Goal: Task Accomplishment & Management: Complete application form

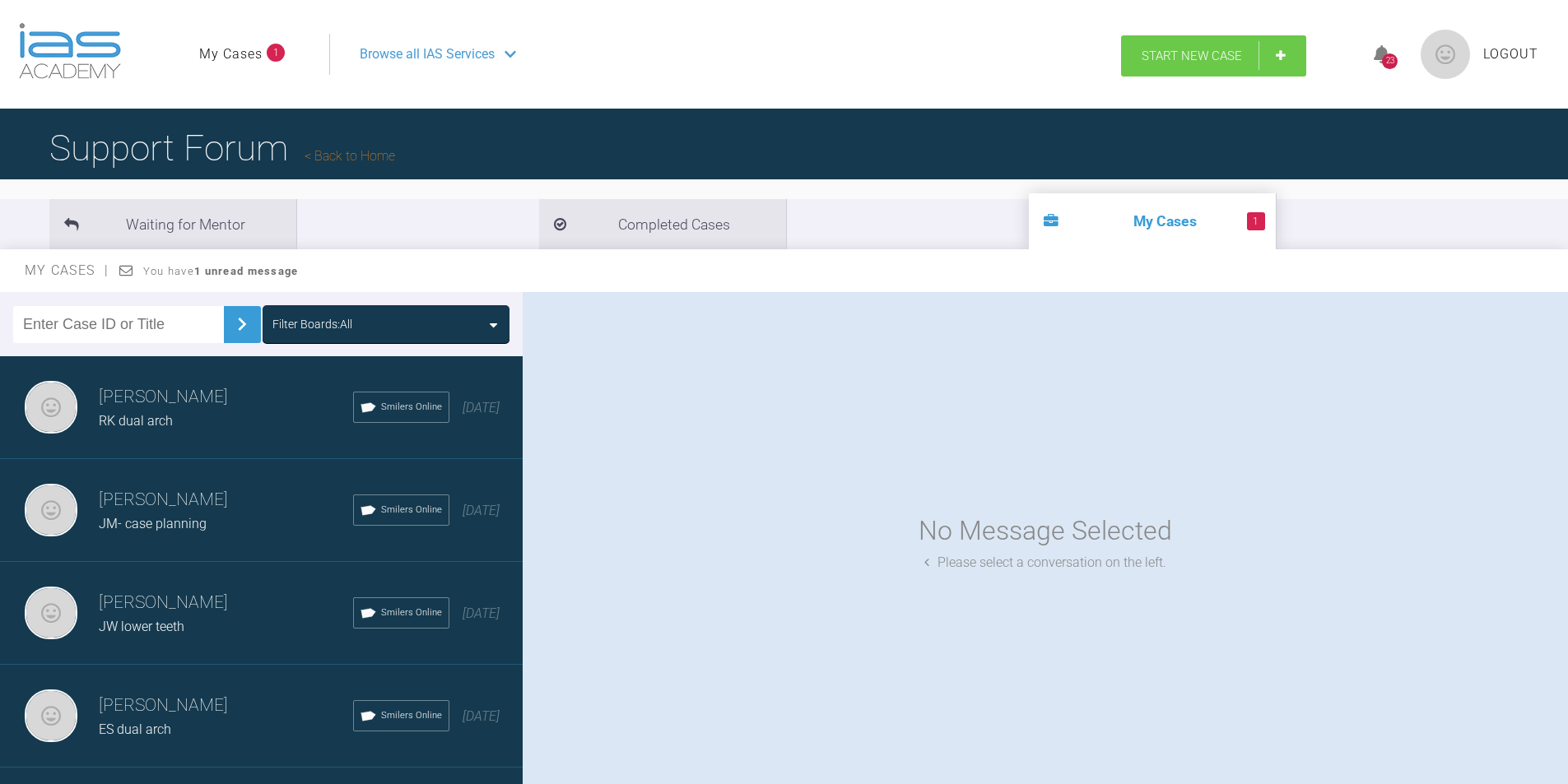
click at [1189, 64] on link "Start New Case" at bounding box center [1214, 56] width 185 height 41
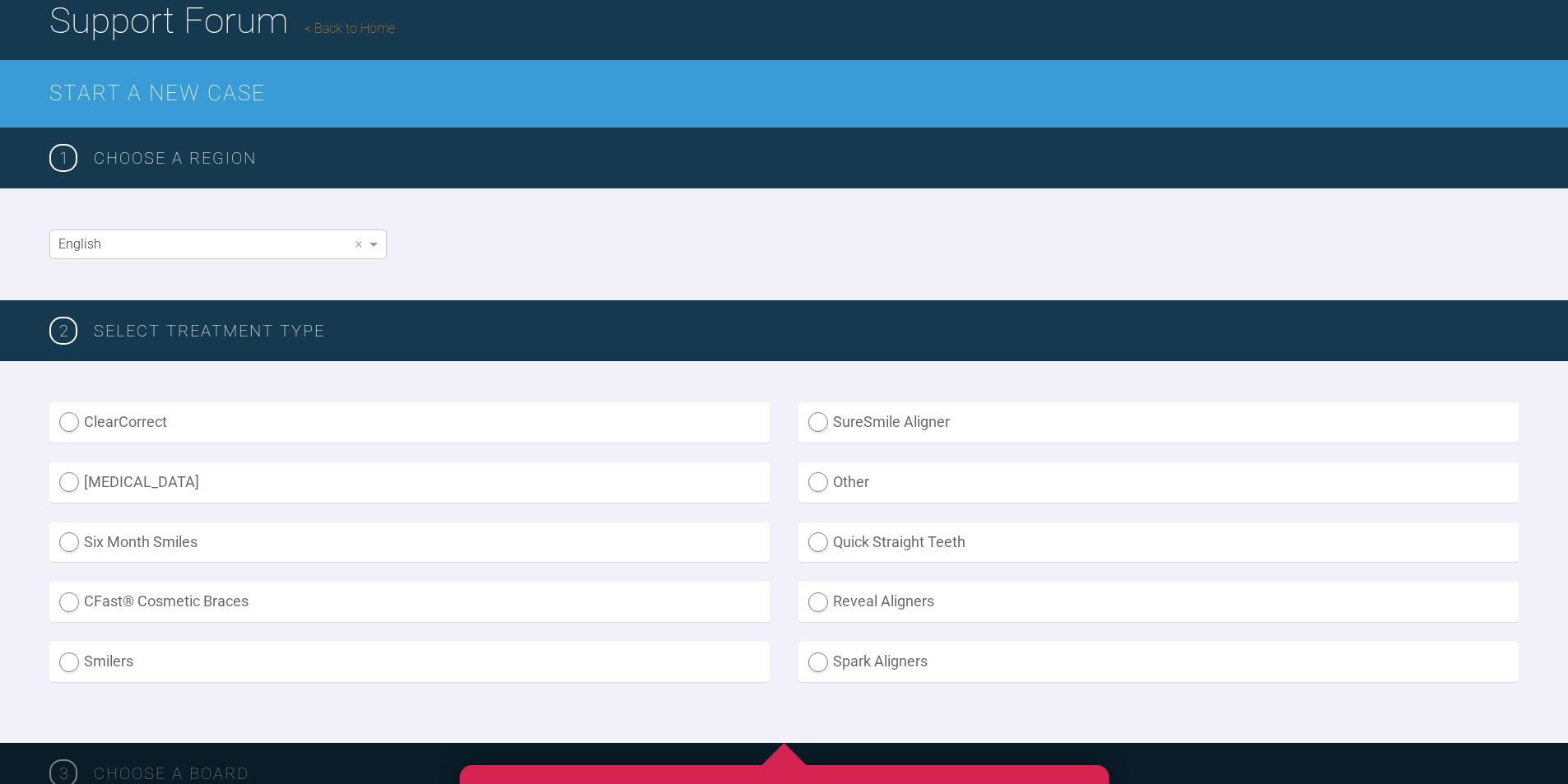
scroll to position [199, 0]
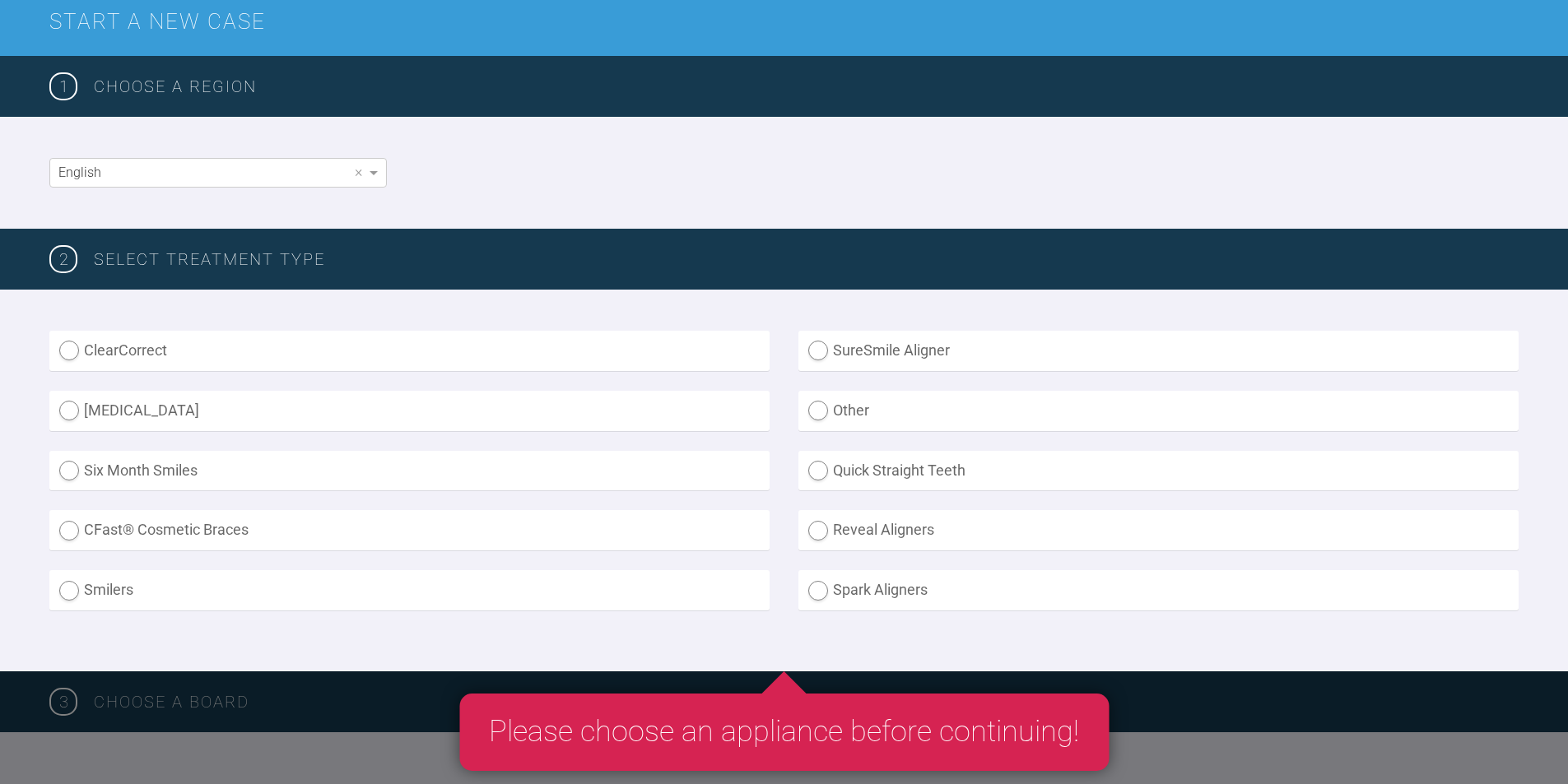
click at [306, 615] on div "ClearCorrect SureSmile Aligner Invisalign Other Six Month Smiles Quick Straight…" at bounding box center [784, 481] width 1469 height 300
click at [79, 587] on label "Smilers" at bounding box center [410, 590] width 720 height 40
radio input "true"
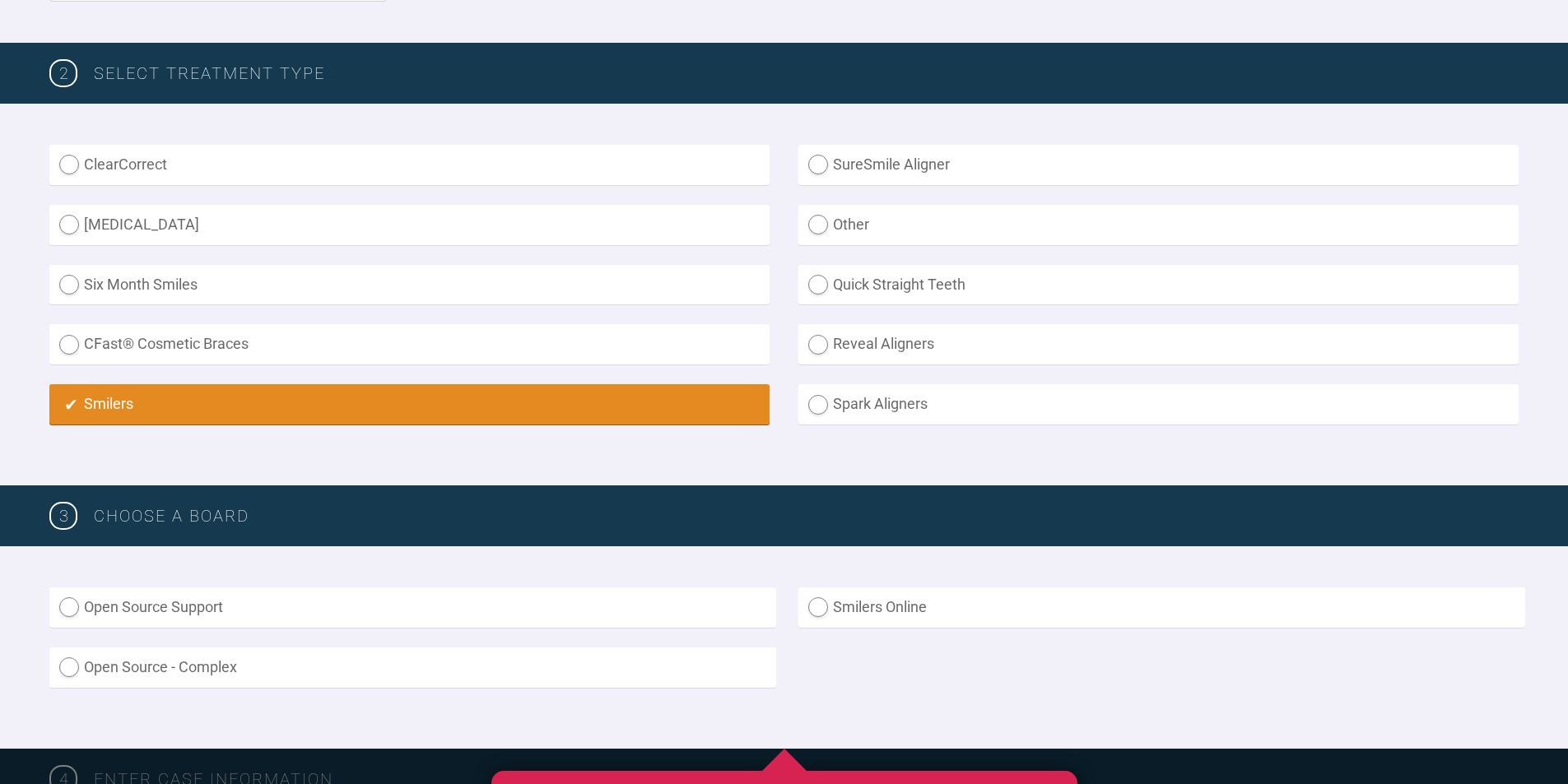
scroll to position [450, 0]
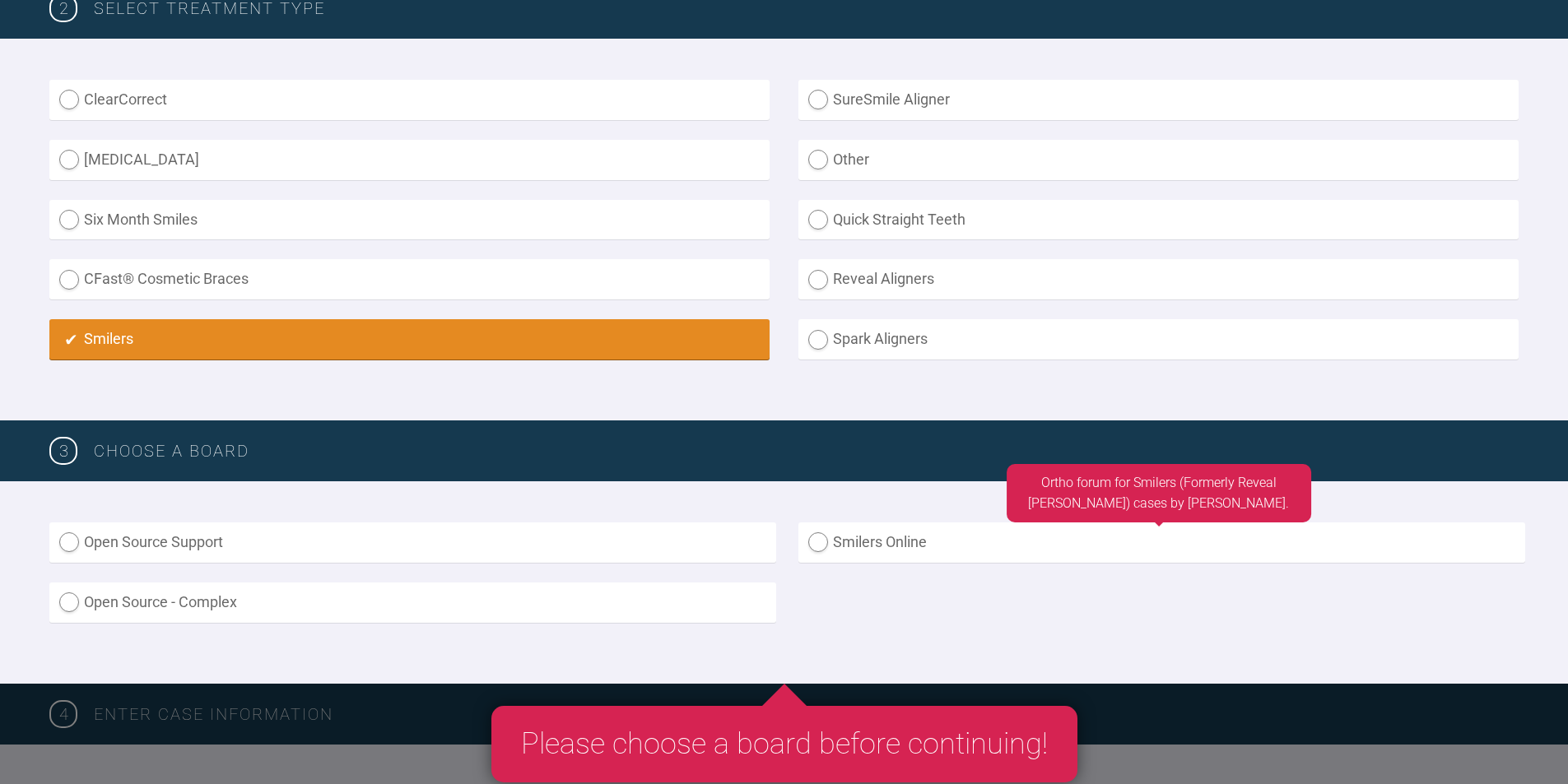
click at [862, 547] on label "Smilers Online" at bounding box center [1162, 542] width 727 height 40
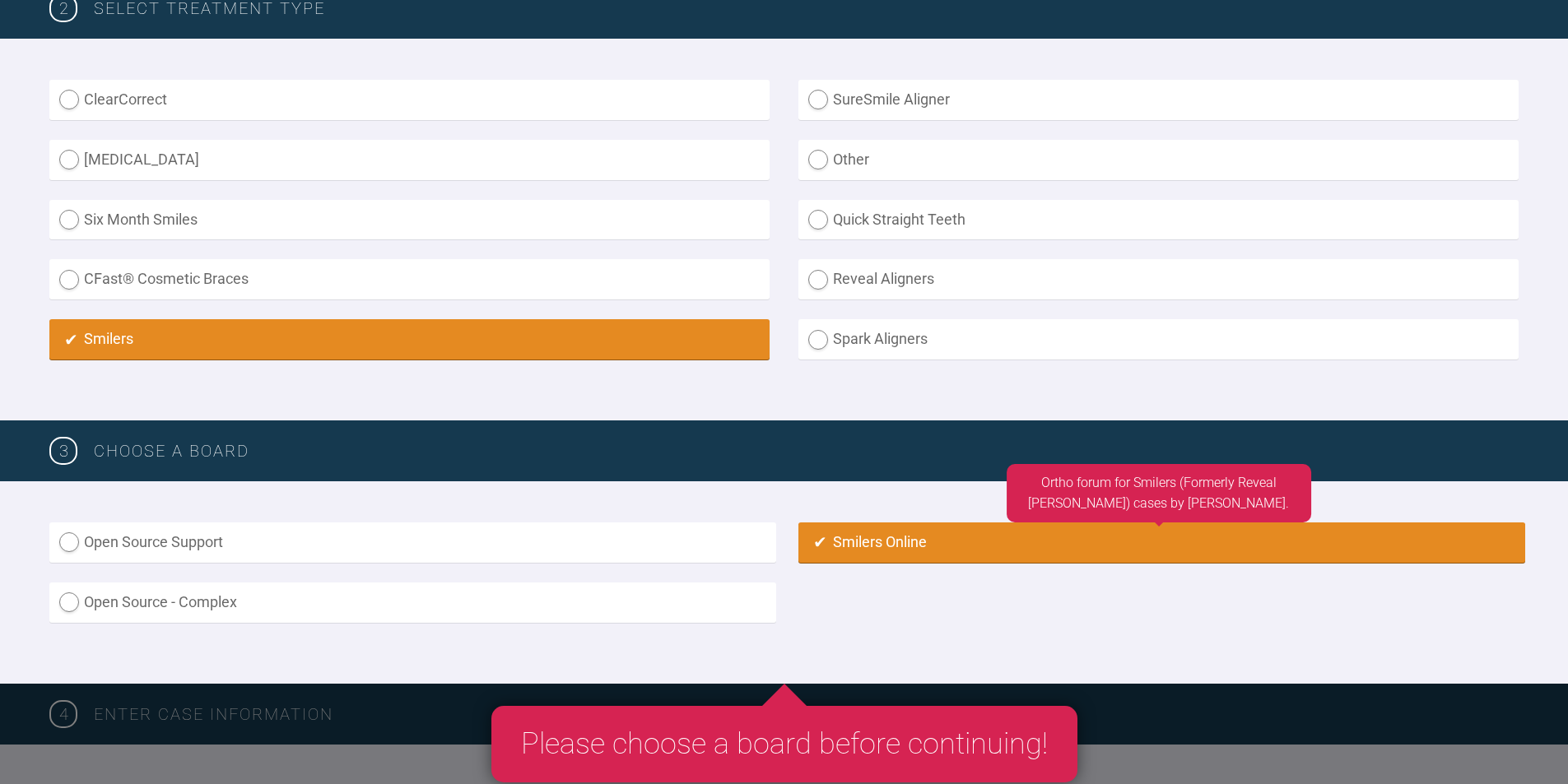
radio input "true"
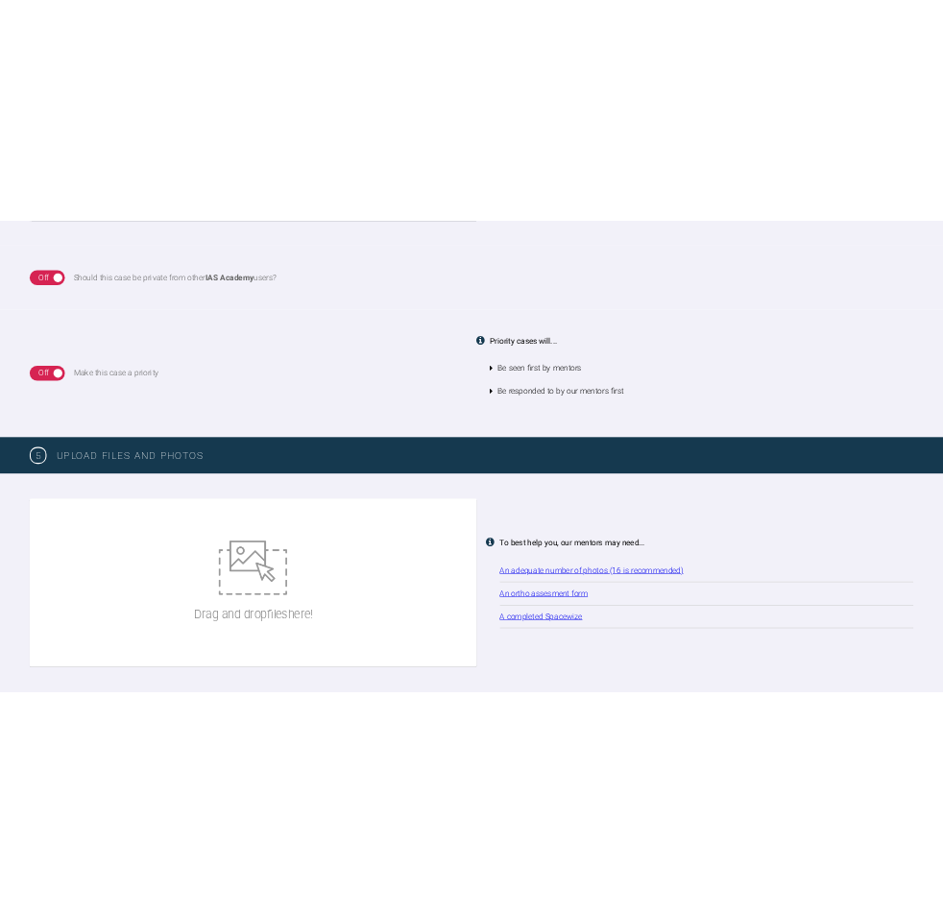
scroll to position [1926, 0]
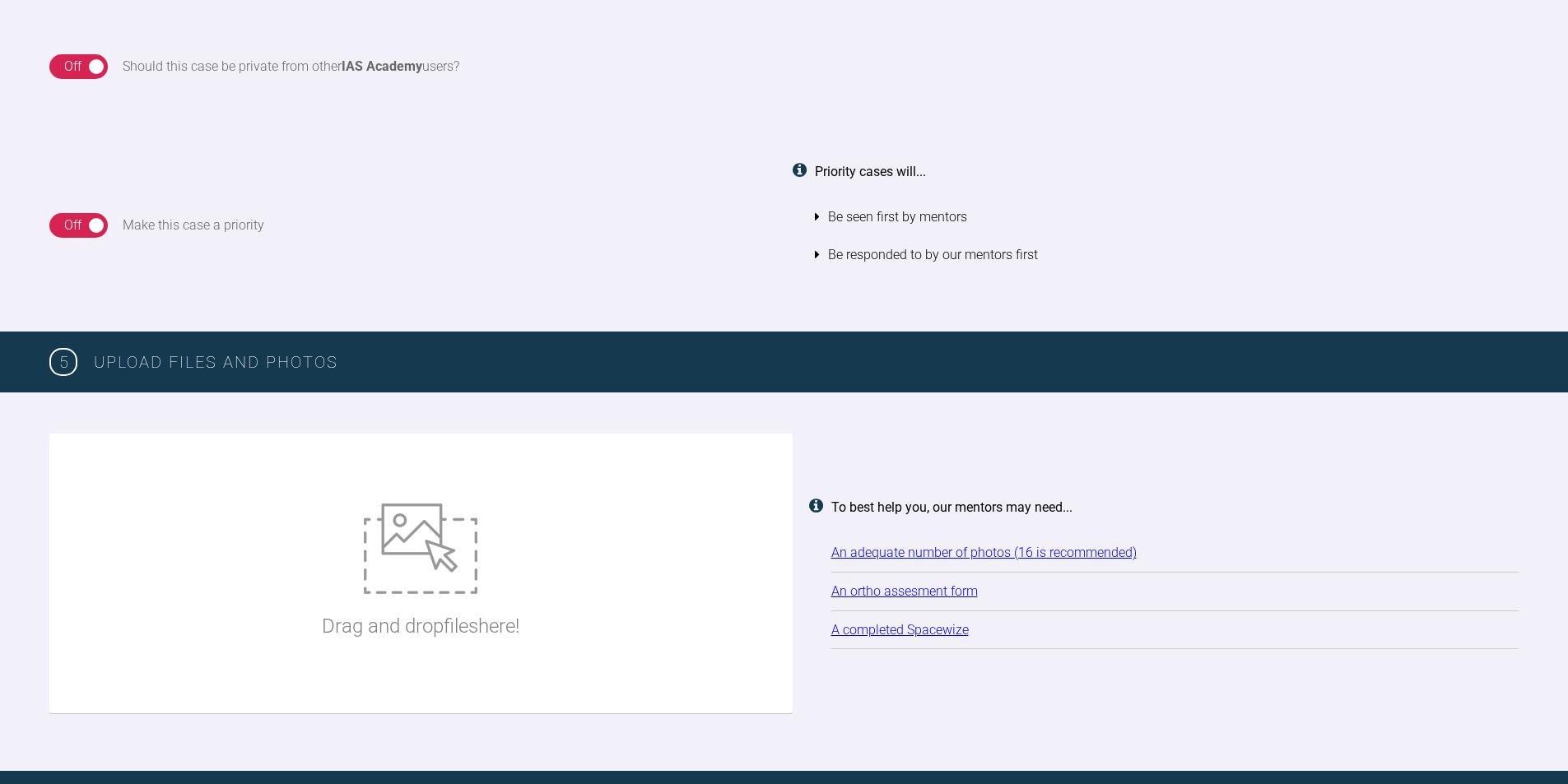
click at [932, 598] on link "An ortho assesment form" at bounding box center [904, 591] width 147 height 15
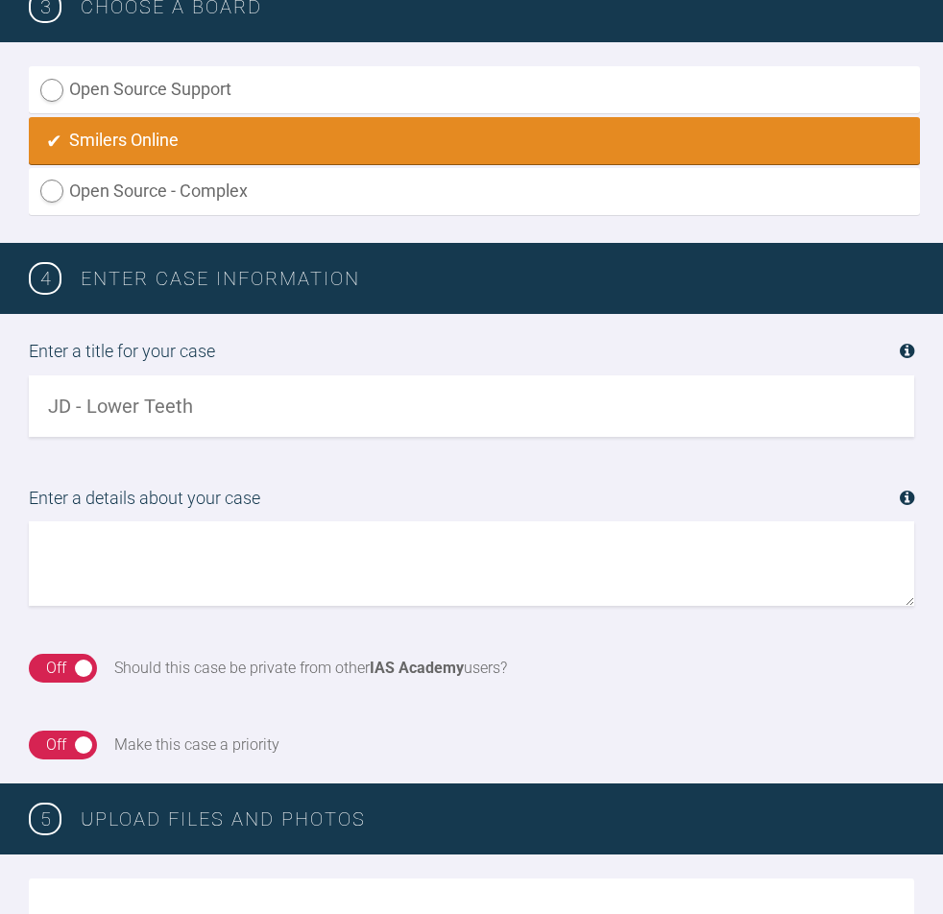
scroll to position [1194, 0]
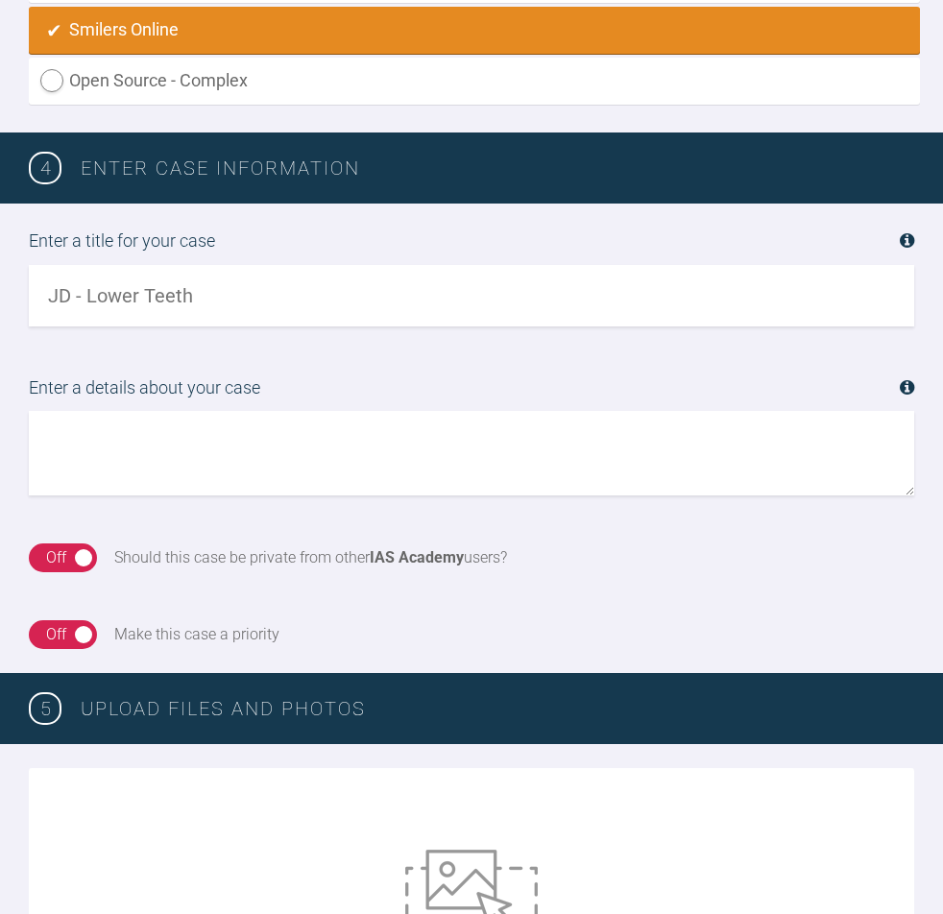
click at [169, 310] on input "text" at bounding box center [471, 295] width 885 height 61
type input "AM- upper arch"
click at [162, 468] on textarea at bounding box center [471, 453] width 885 height 85
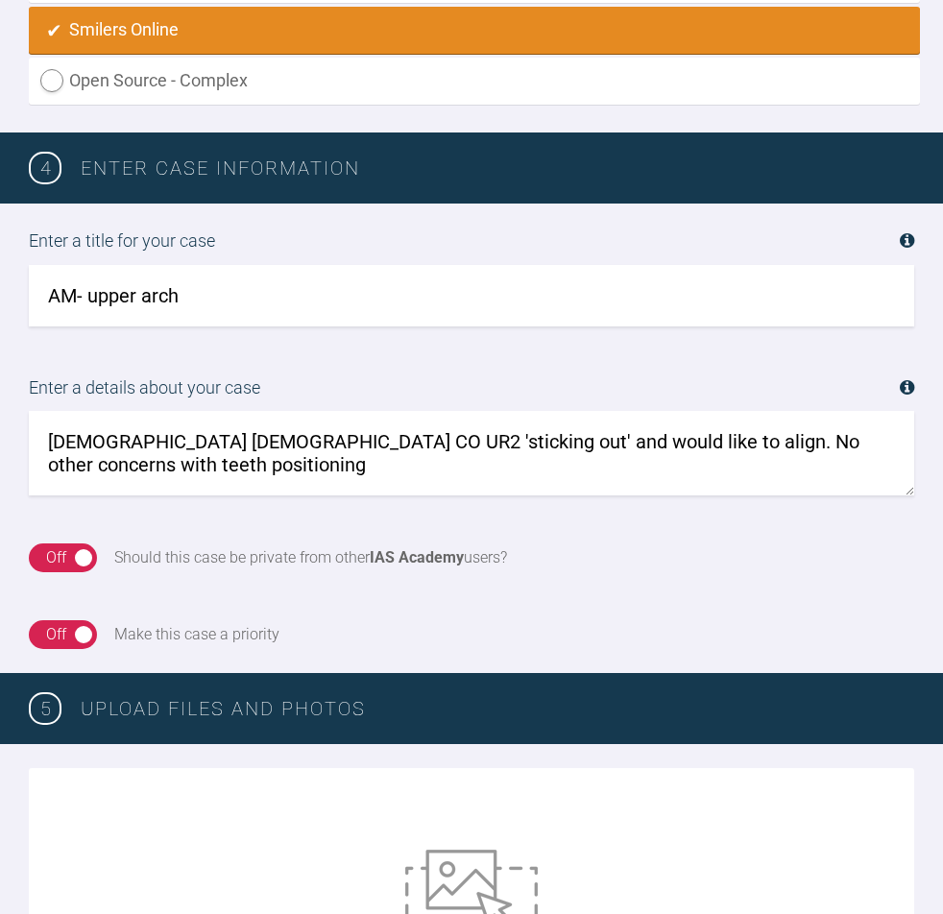
type textarea "28yo male CO UR2 'sticking out' and would like to align. No other concerns with…"
click at [84, 560] on div "On Off" at bounding box center [63, 558] width 68 height 29
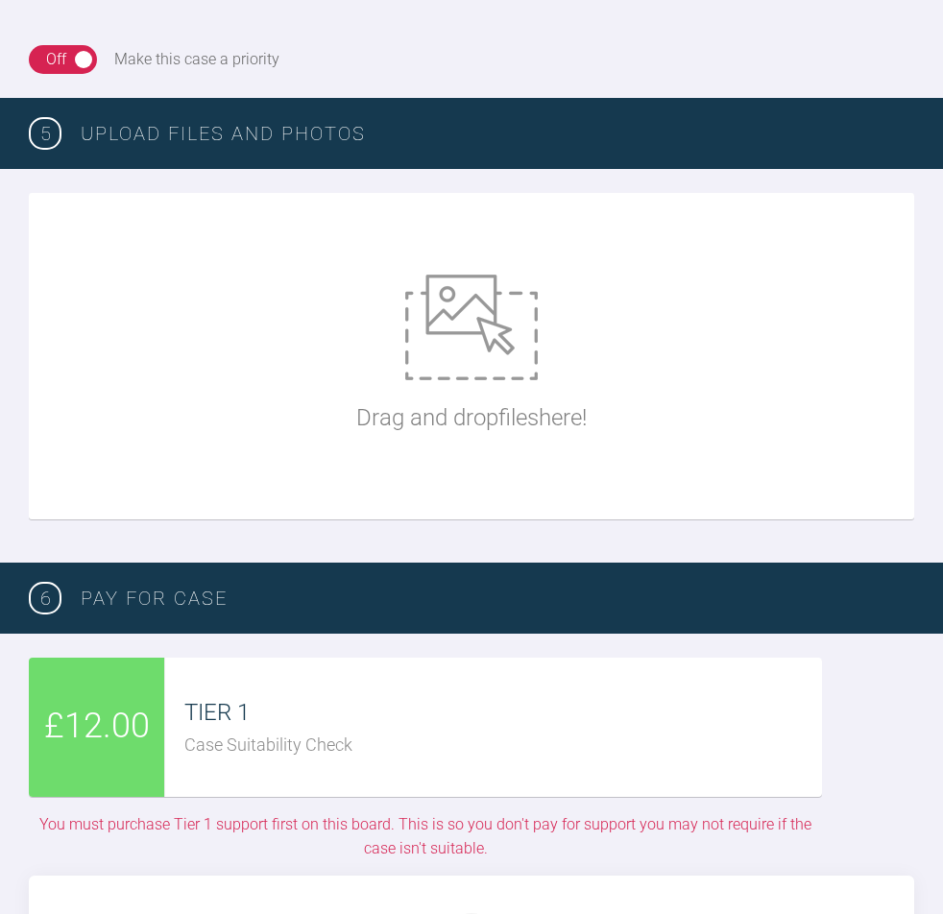
scroll to position [1786, 0]
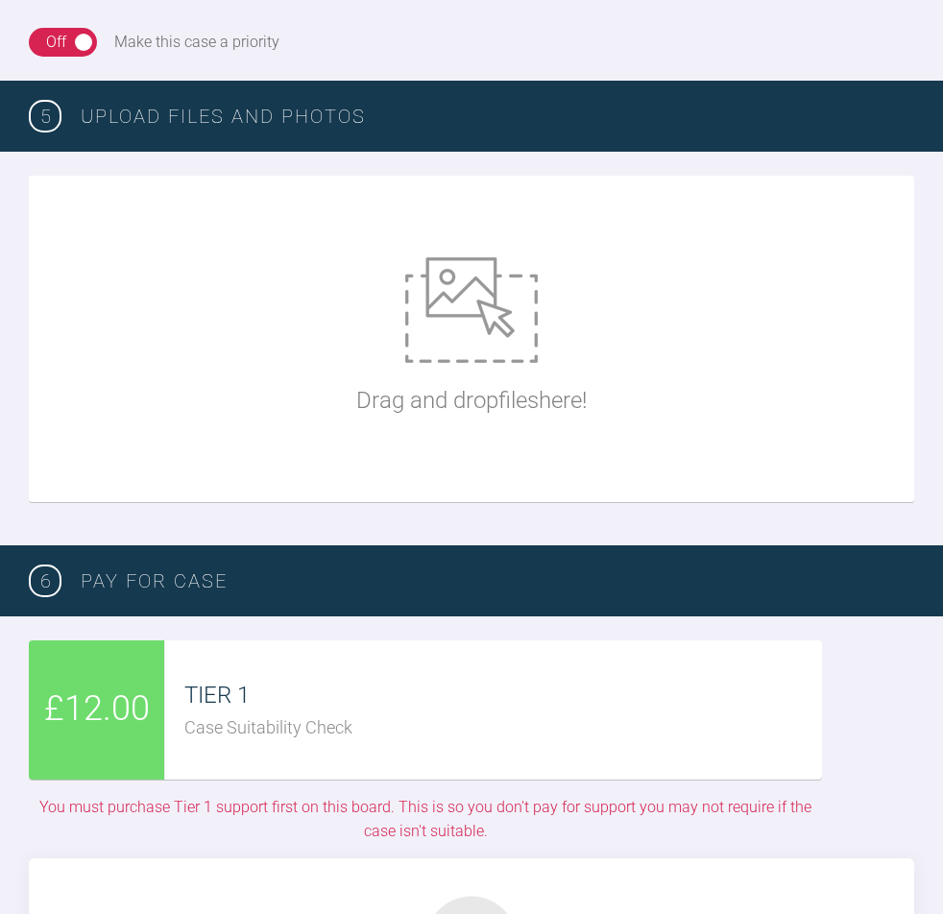
click at [486, 319] on img at bounding box center [471, 310] width 133 height 106
type input "C:\fakepath\IMG_0132.JPG"
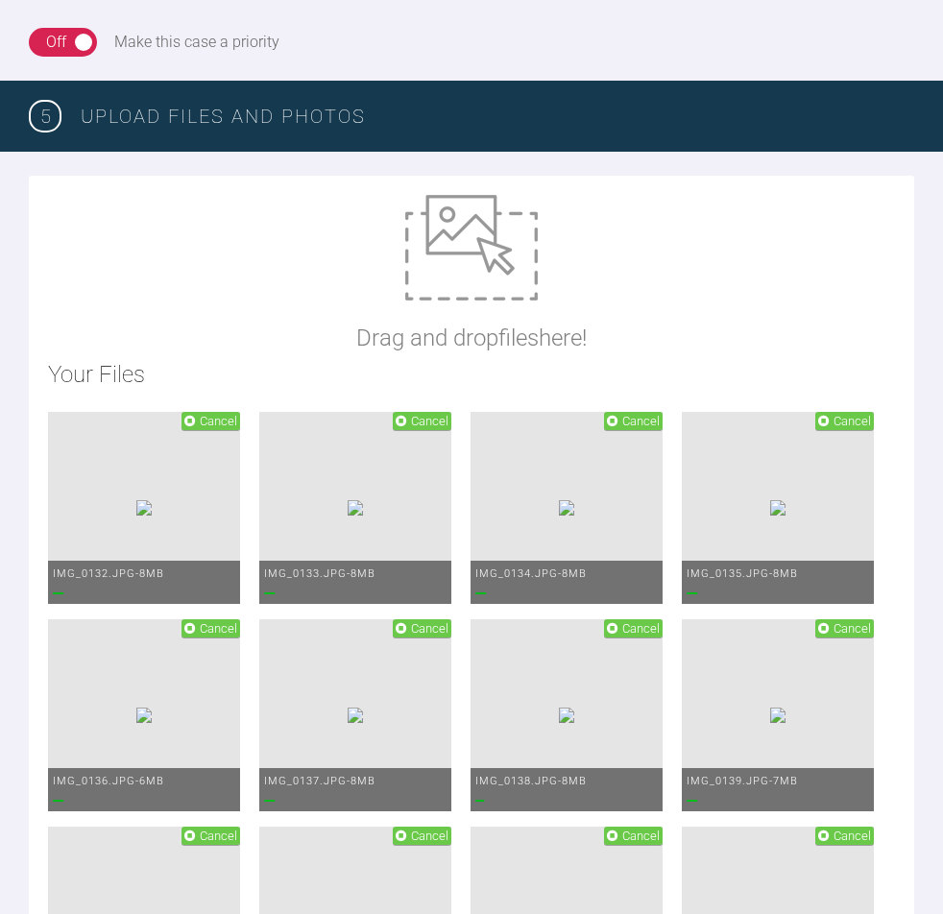
click at [501, 249] on img at bounding box center [471, 248] width 133 height 106
type input "C:\fakepath\AM ortho assessment.pdf"
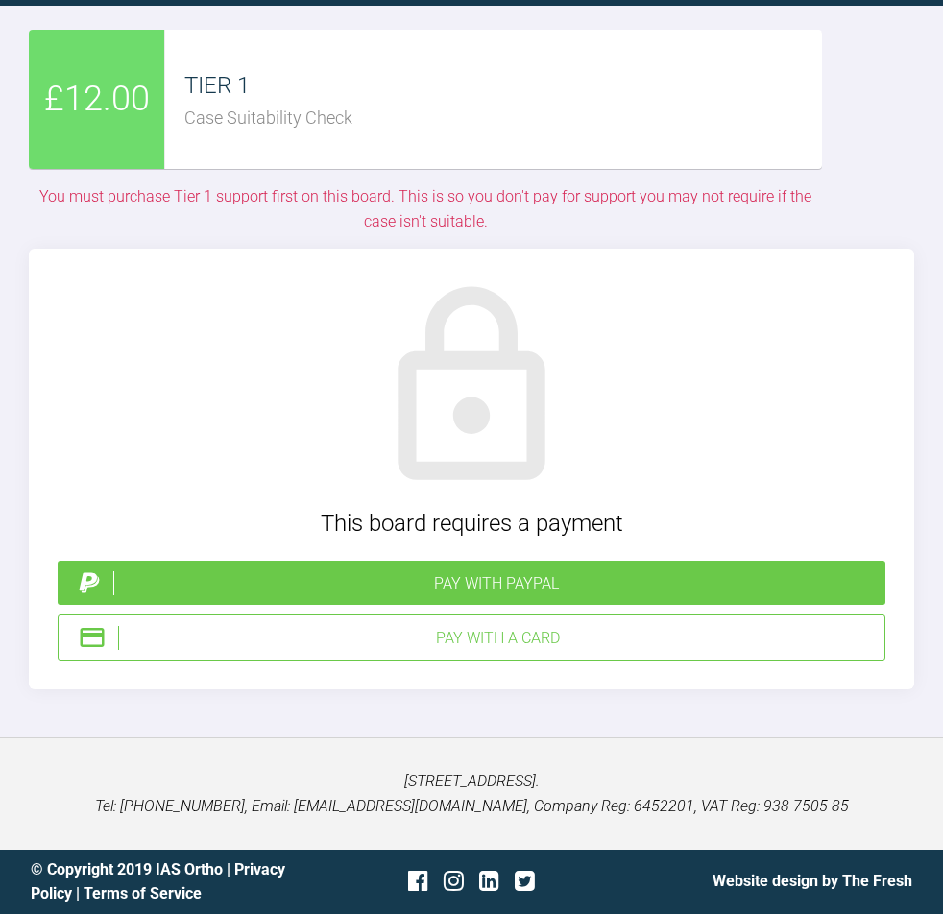
scroll to position [4895, 0]
click at [519, 596] on div "Pay with PayPal" at bounding box center [495, 583] width 764 height 25
